Goal: Find specific page/section: Find specific page/section

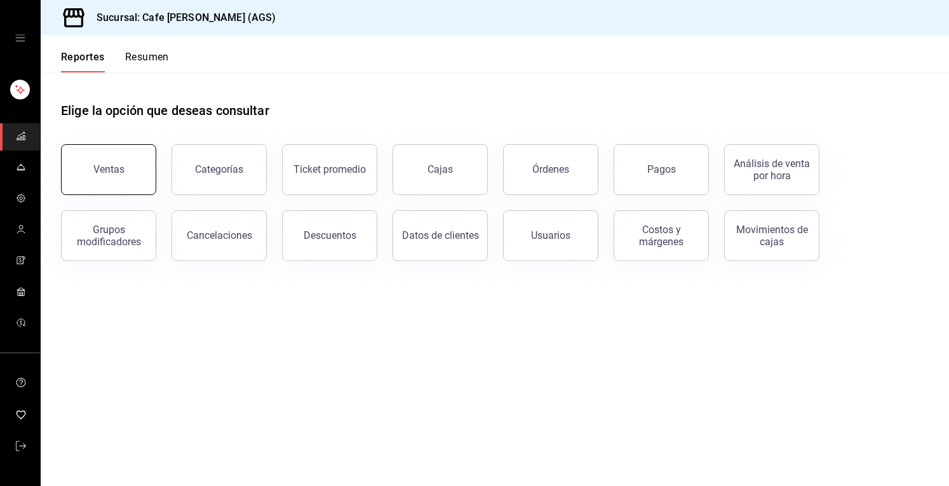
click at [118, 166] on div "Ventas" at bounding box center [108, 169] width 31 height 12
